Goal: Book appointment/travel/reservation

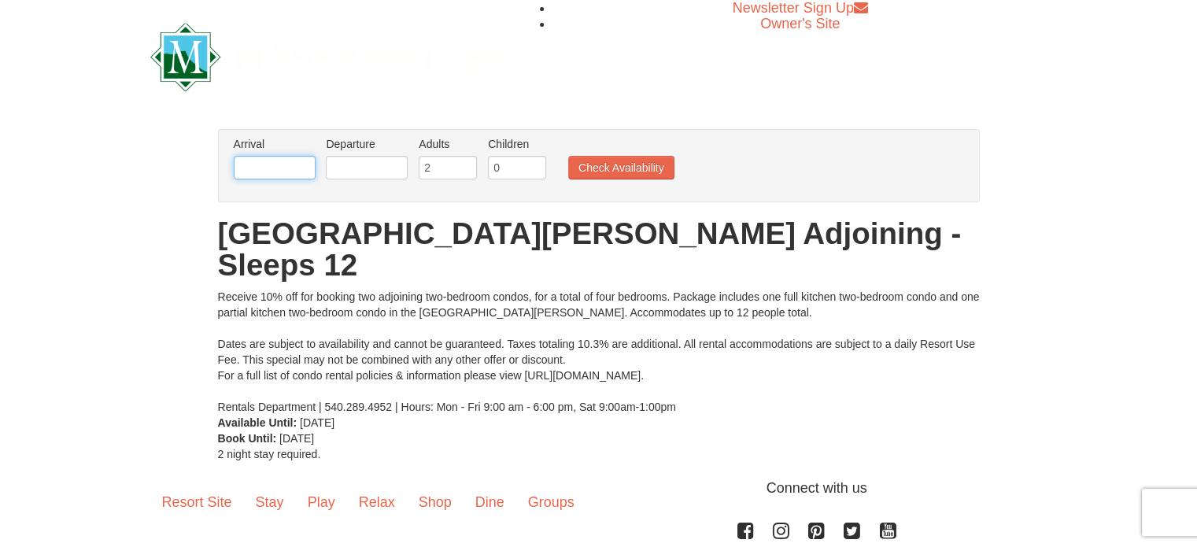
click at [258, 157] on input "text" at bounding box center [275, 168] width 82 height 24
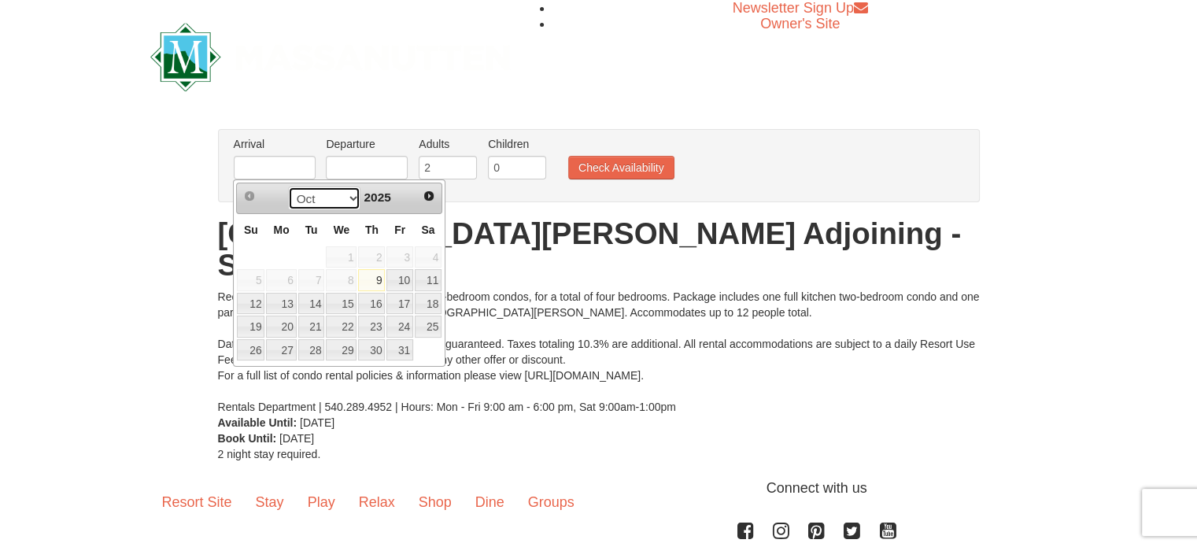
click at [345, 198] on select "Oct Nov Dec" at bounding box center [324, 198] width 73 height 24
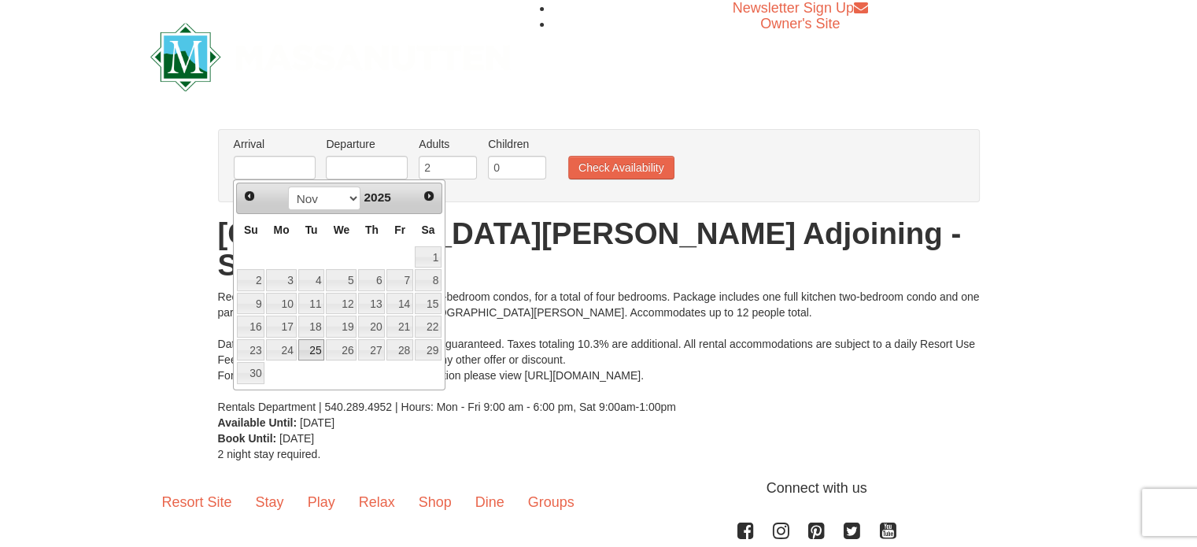
click at [308, 344] on link "25" at bounding box center [311, 350] width 27 height 22
type input "[DATE]"
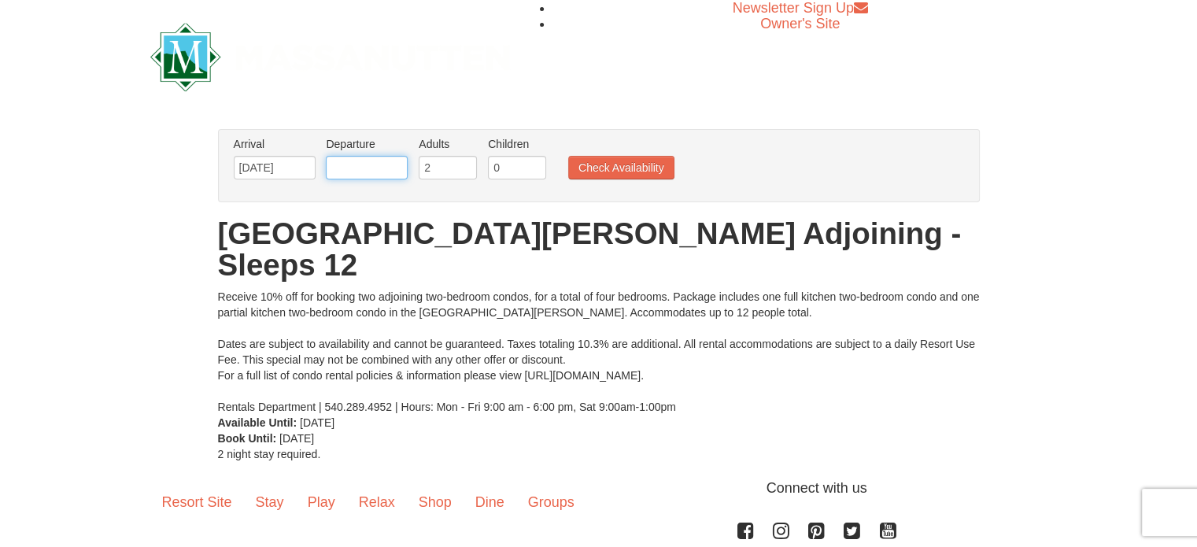
click at [380, 169] on input "text" at bounding box center [367, 168] width 82 height 24
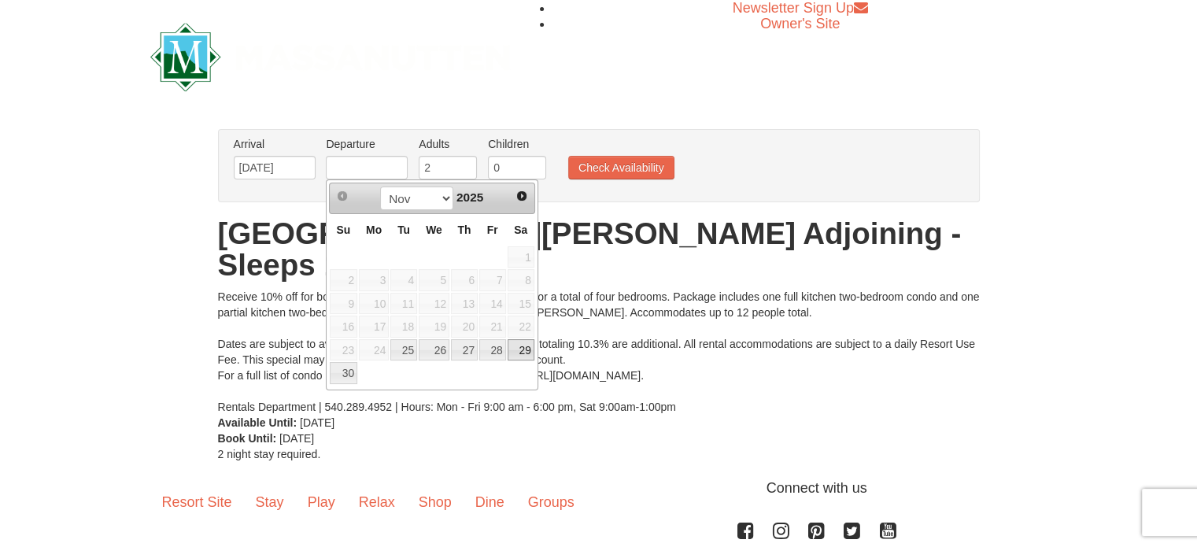
click at [519, 343] on link "29" at bounding box center [520, 350] width 27 height 22
type input "[DATE]"
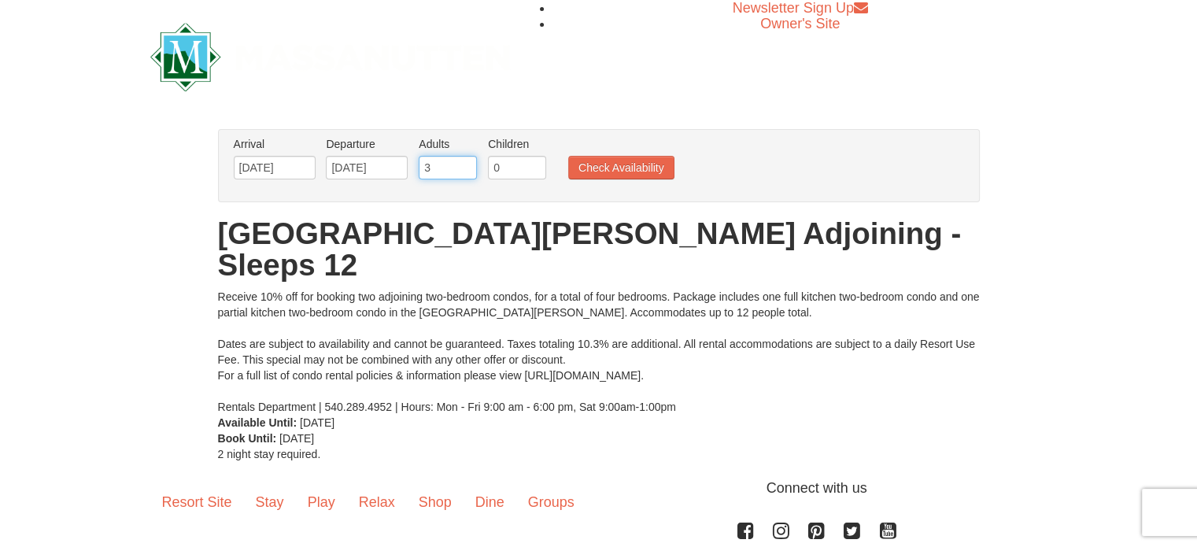
click at [466, 160] on input "3" at bounding box center [448, 168] width 58 height 24
click at [466, 160] on input "4" at bounding box center [448, 168] width 58 height 24
click at [466, 160] on input "5" at bounding box center [448, 168] width 58 height 24
click at [466, 160] on input "6" at bounding box center [448, 168] width 58 height 24
click at [466, 160] on input "7" at bounding box center [448, 168] width 58 height 24
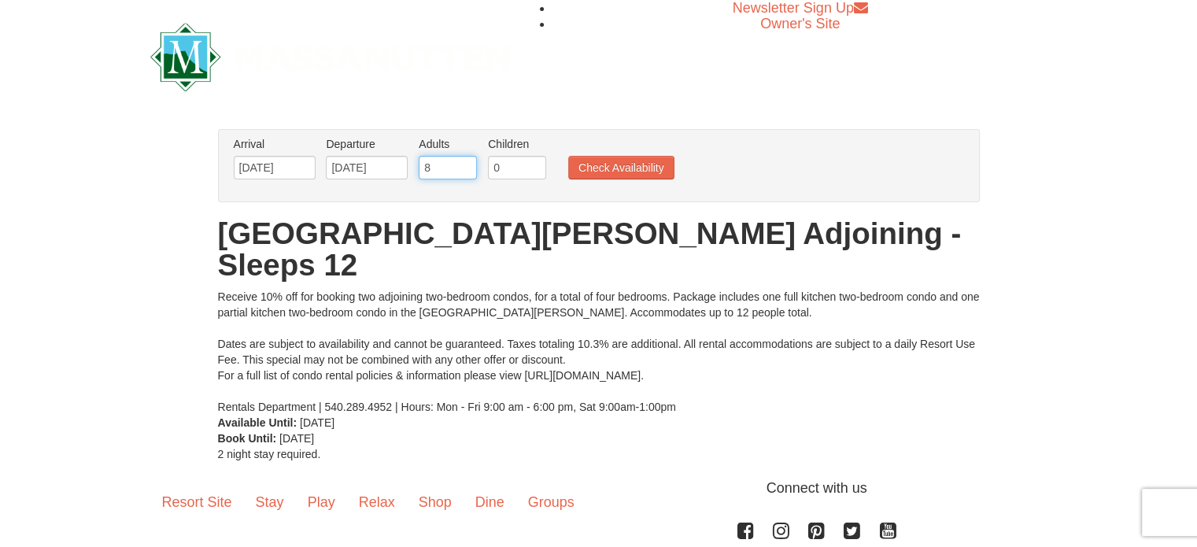
type input "8"
click at [466, 160] on input "8" at bounding box center [448, 168] width 58 height 24
click at [611, 165] on button "Check Availability" at bounding box center [621, 168] width 106 height 24
